Goal: Find specific page/section: Find specific page/section

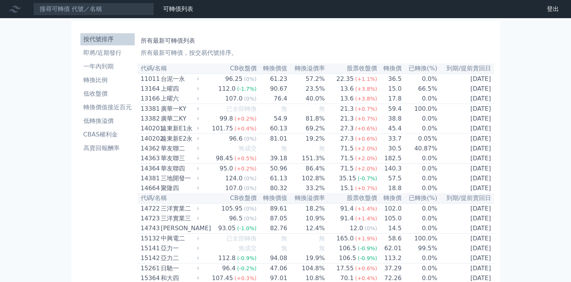
click at [165, 153] on div "華友聯二" at bounding box center [179, 148] width 37 height 9
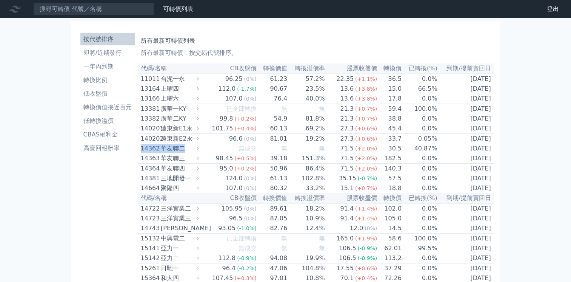
click at [165, 153] on div "華友聯二" at bounding box center [179, 148] width 37 height 9
click at [166, 153] on div "華友聯二" at bounding box center [179, 148] width 37 height 9
